Goal: Find specific page/section: Find specific page/section

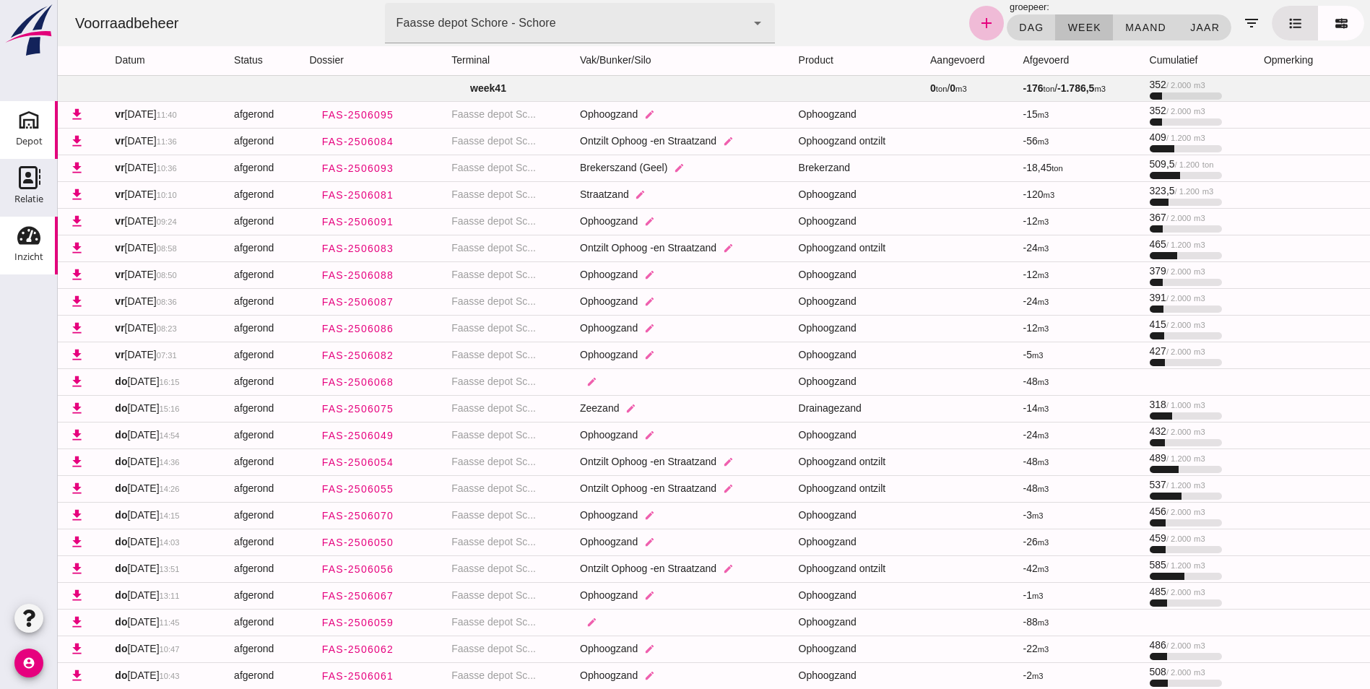
click at [29, 119] on use at bounding box center [28, 119] width 23 height 23
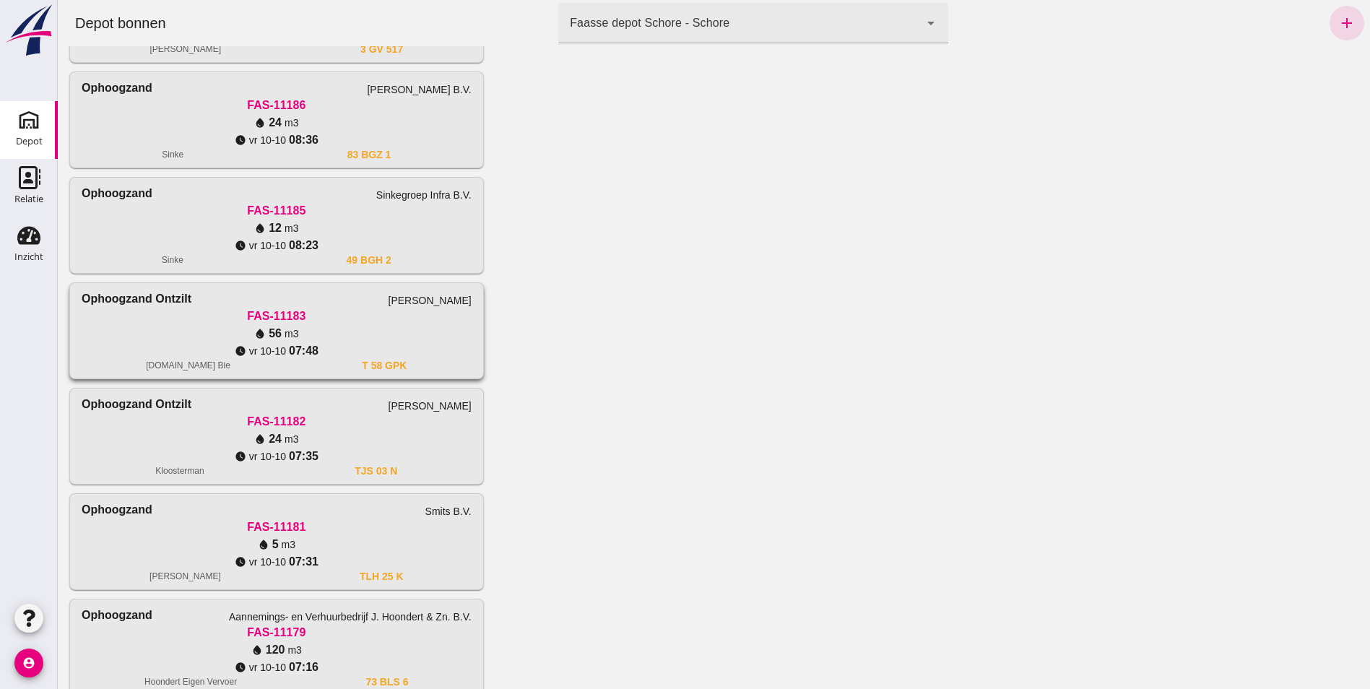
scroll to position [619, 0]
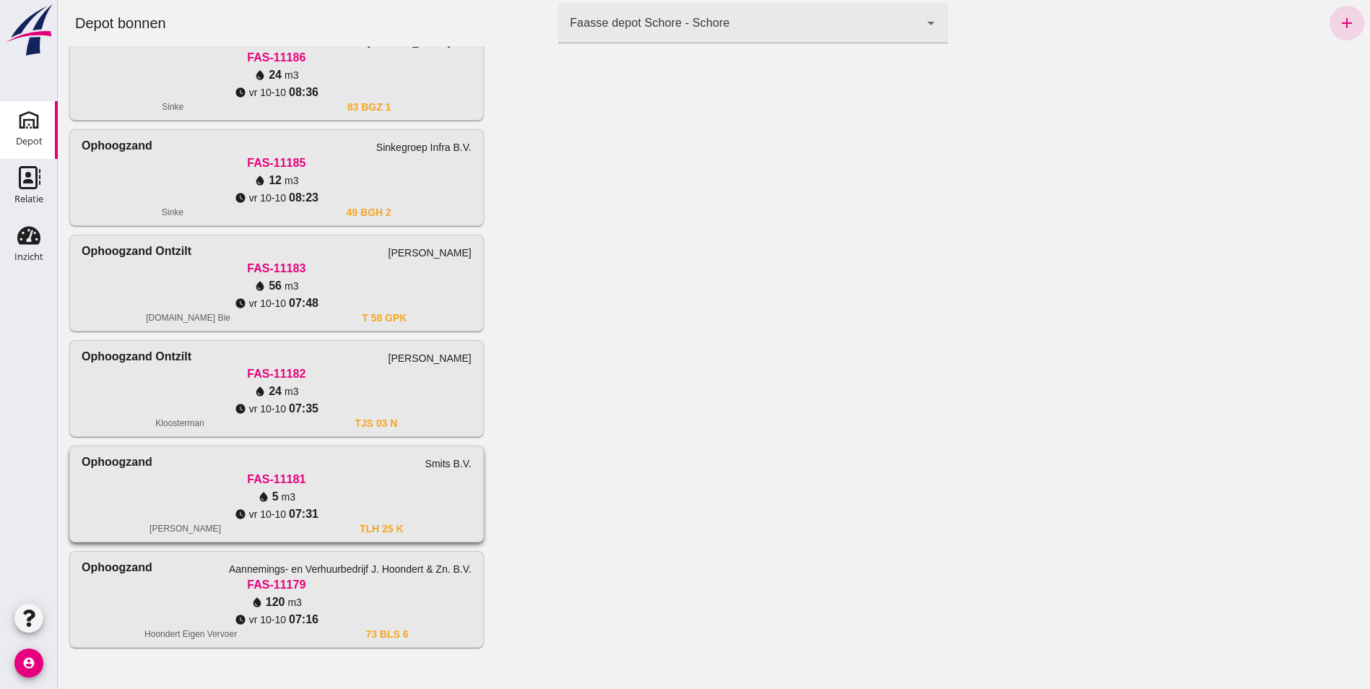
click at [227, 569] on div "Ophoogzand Aannemings- en Verhuurbedrijf [PERSON_NAME] & Zn. B.V." at bounding box center [277, 567] width 390 height 17
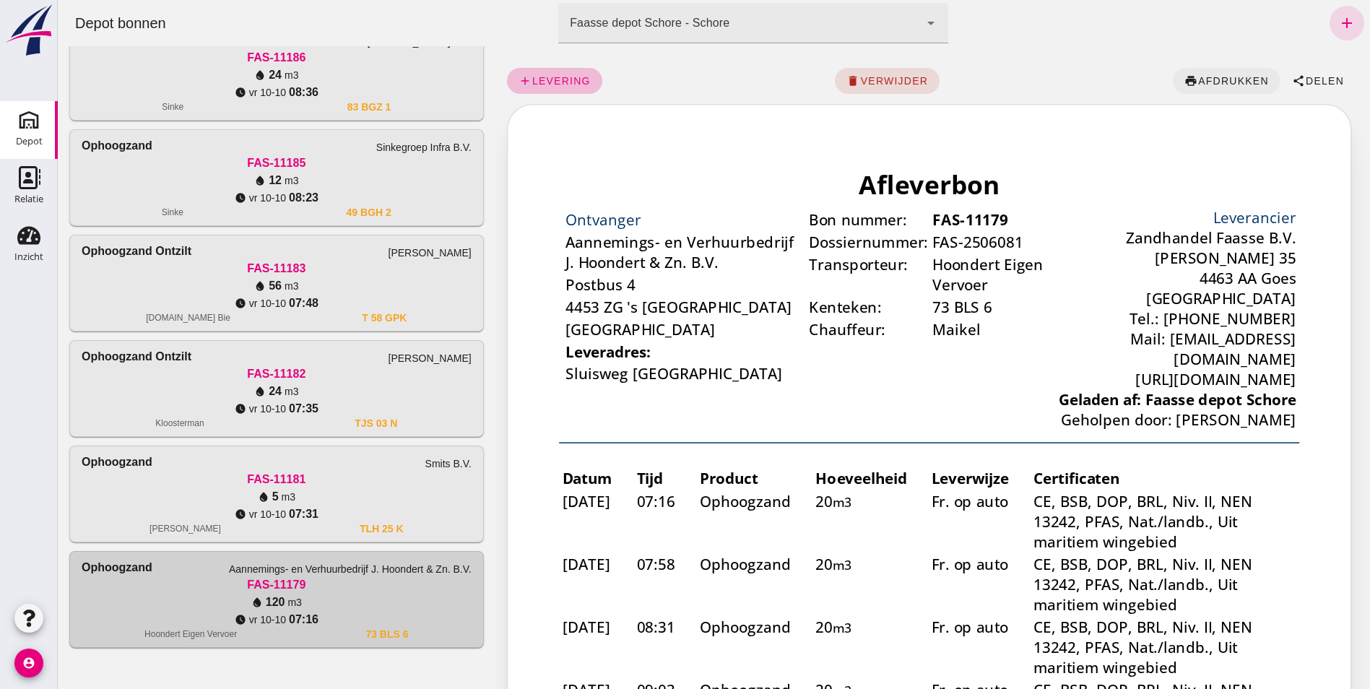
scroll to position [0, 0]
click at [1219, 77] on span "afdrukken" at bounding box center [1232, 81] width 71 height 12
click at [35, 243] on use at bounding box center [28, 236] width 23 height 18
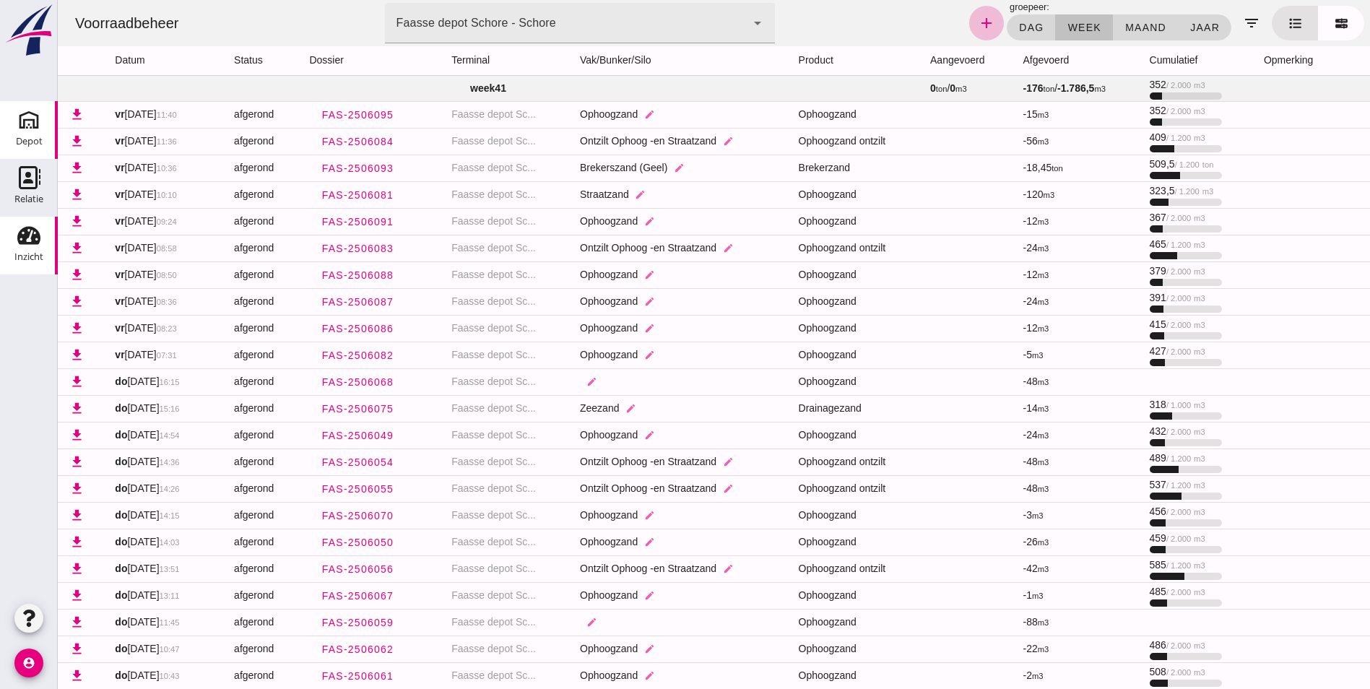
click at [29, 125] on use at bounding box center [28, 119] width 23 height 23
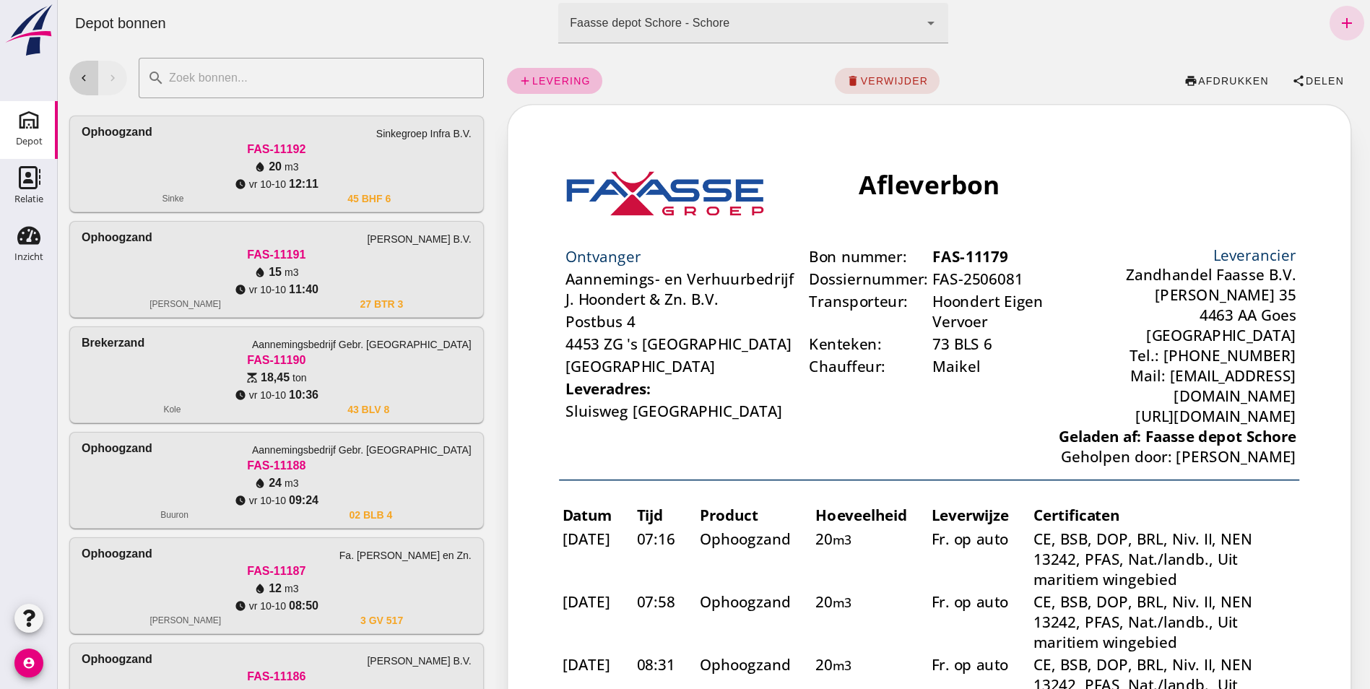
click at [77, 74] on icon "chevron_left" at bounding box center [83, 77] width 13 height 13
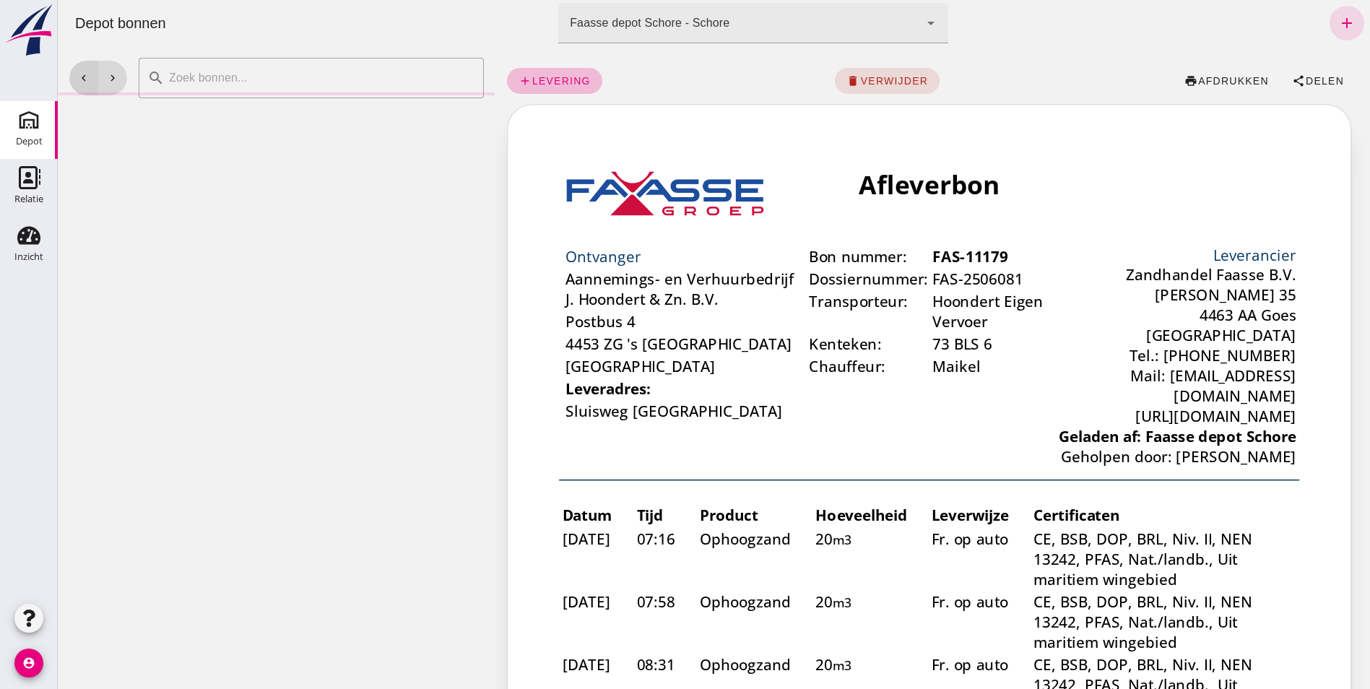
click at [77, 74] on icon "chevron_left" at bounding box center [83, 77] width 13 height 13
click at [78, 74] on icon "chevron_left" at bounding box center [83, 77] width 13 height 13
click at [115, 74] on icon "chevron_right" at bounding box center [112, 77] width 13 height 13
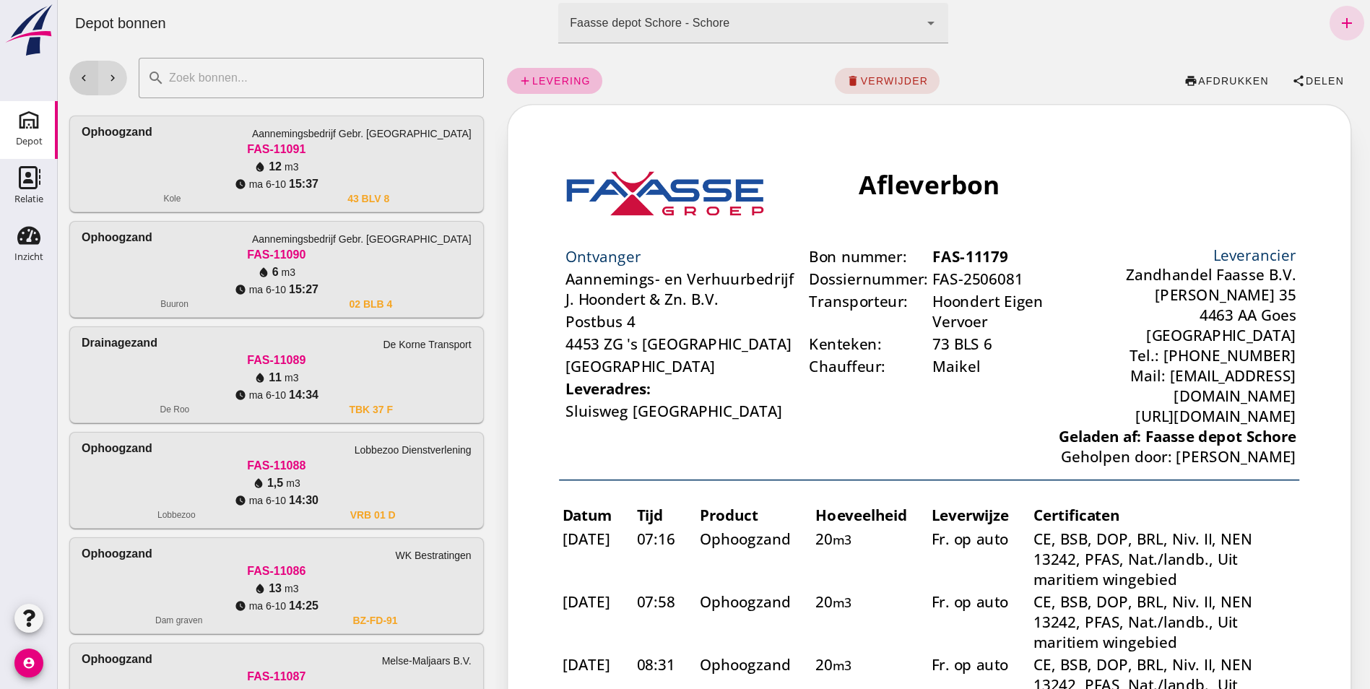
click at [91, 78] on button "chevron_left" at bounding box center [83, 78] width 29 height 35
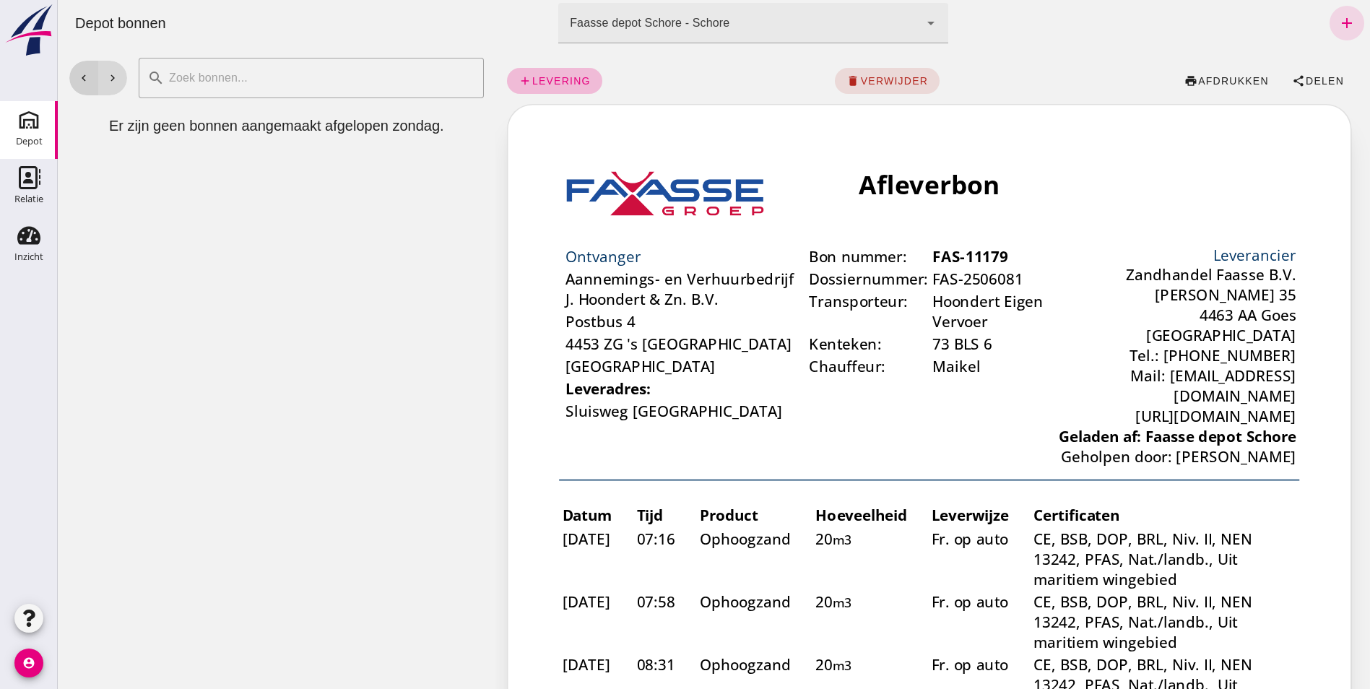
click at [90, 77] on button "chevron_left" at bounding box center [83, 78] width 29 height 35
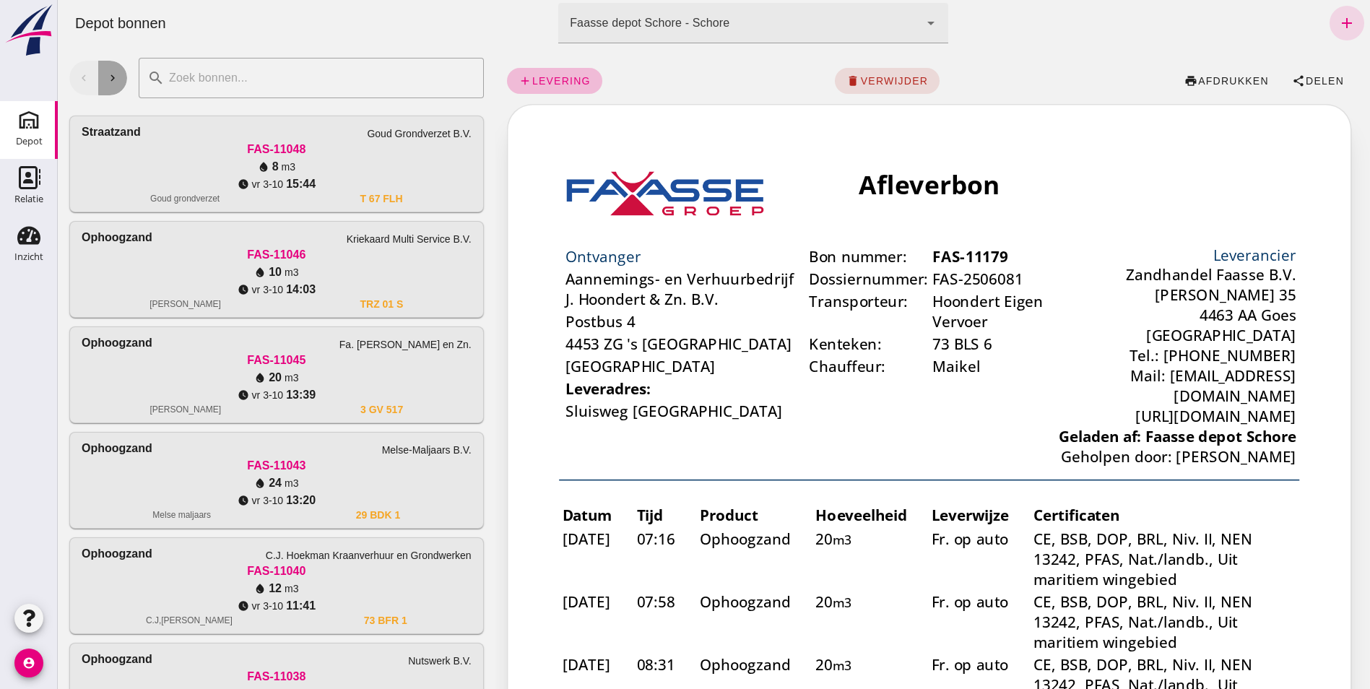
click at [108, 78] on icon "chevron_right" at bounding box center [112, 77] width 13 height 13
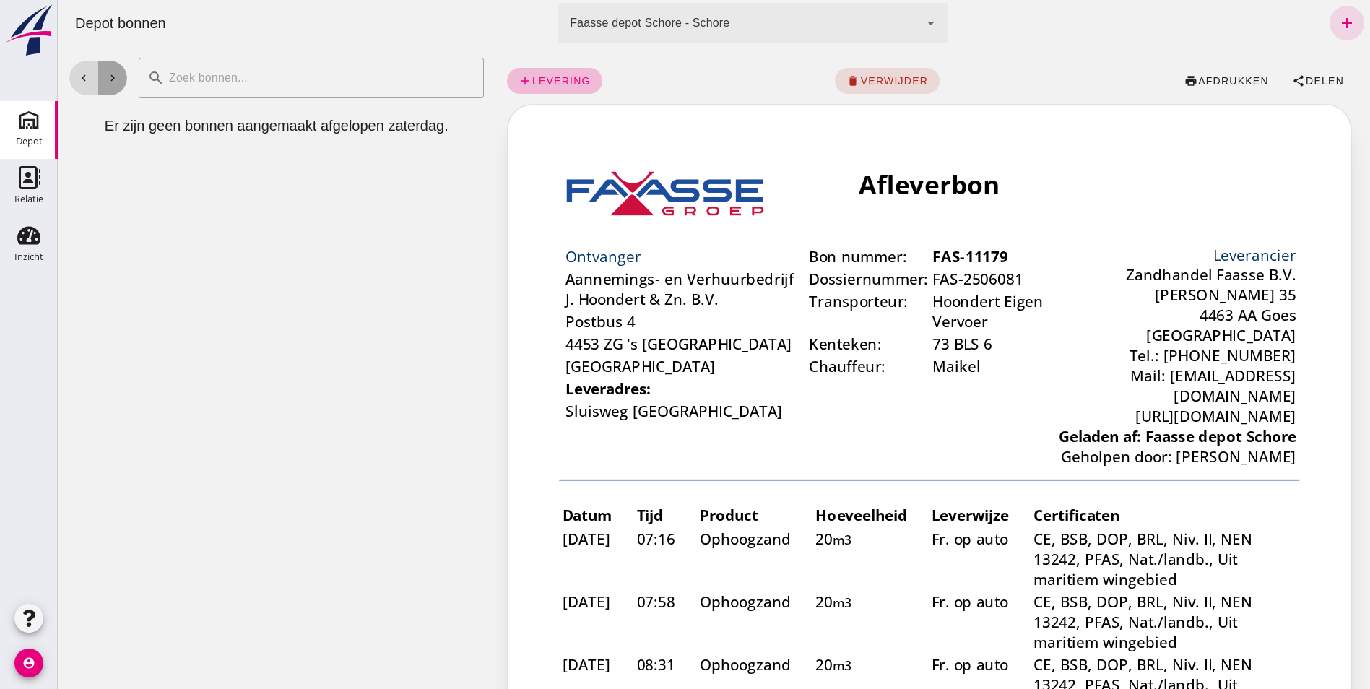
click at [108, 78] on icon "chevron_right" at bounding box center [112, 77] width 13 height 13
click at [115, 79] on icon "chevron_right" at bounding box center [112, 77] width 13 height 13
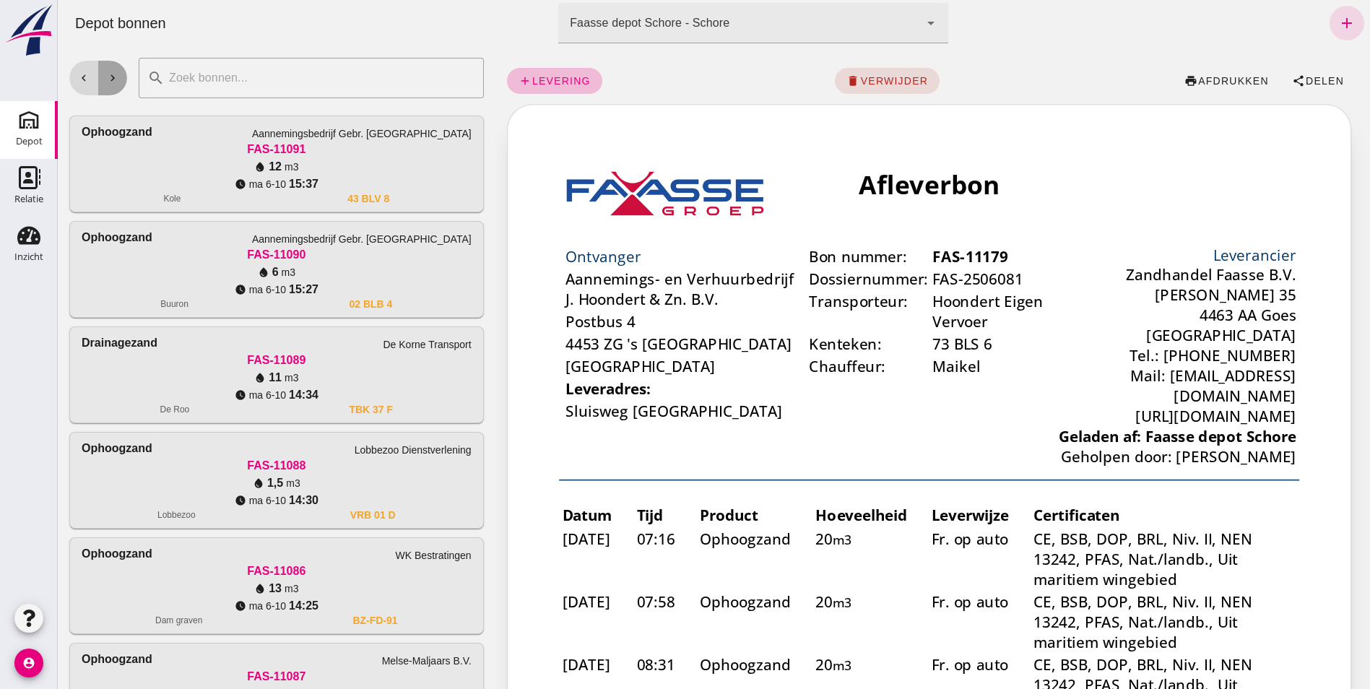
click at [109, 77] on icon "chevron_right" at bounding box center [112, 77] width 13 height 13
click at [119, 78] on button "chevron_right" at bounding box center [112, 78] width 29 height 35
click at [121, 79] on button "chevron_right" at bounding box center [112, 78] width 29 height 35
